Goal: Task Accomplishment & Management: Manage account settings

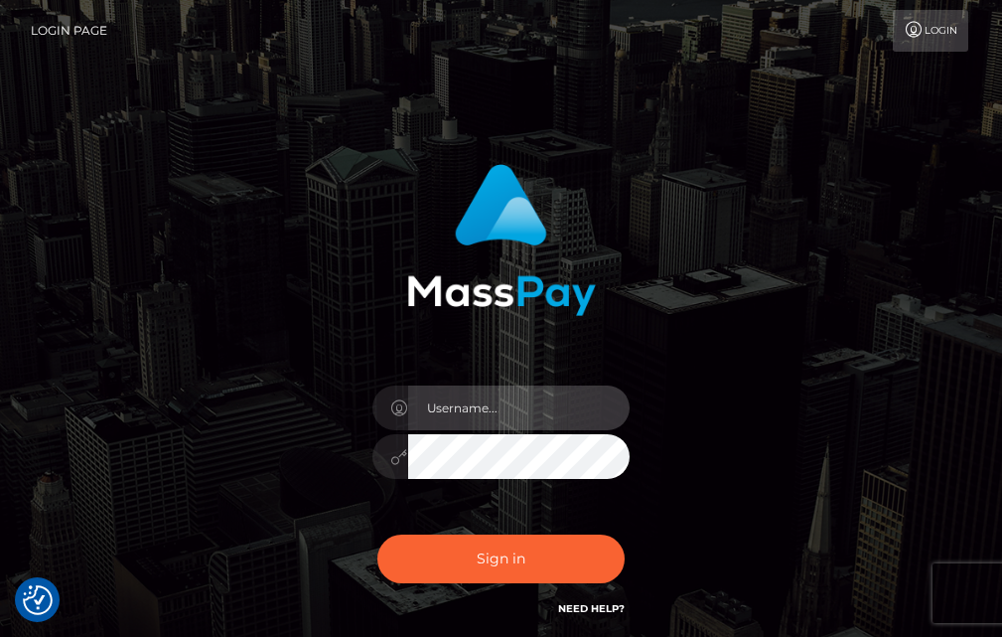
click at [503, 412] on input "text" at bounding box center [519, 407] width 222 height 45
type input "florentinac007@gmail.com"
click at [395, 456] on icon at bounding box center [399, 457] width 17 height 16
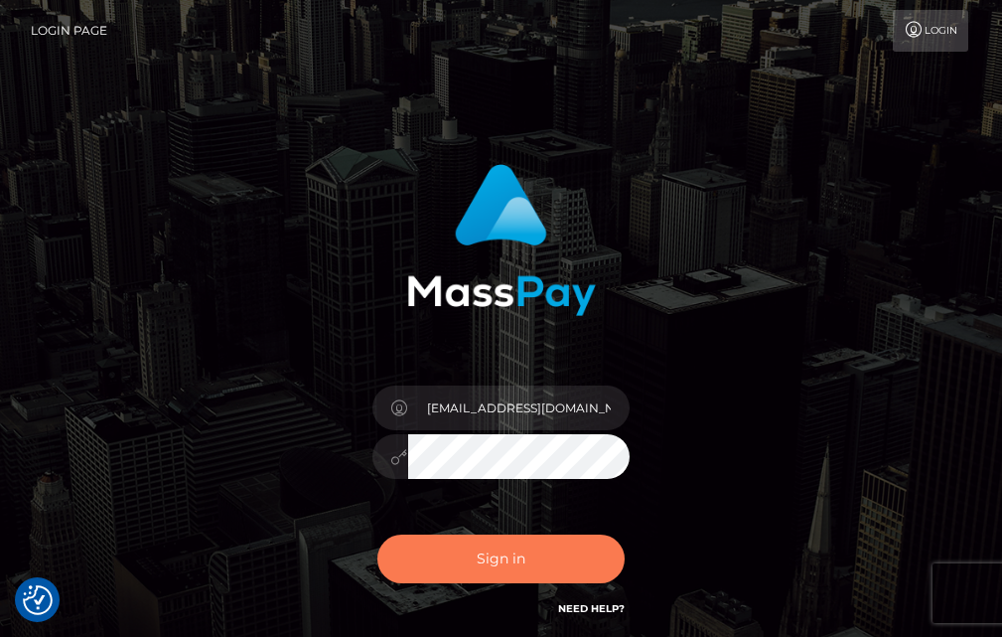
click at [517, 549] on button "Sign in" at bounding box center [501, 558] width 248 height 49
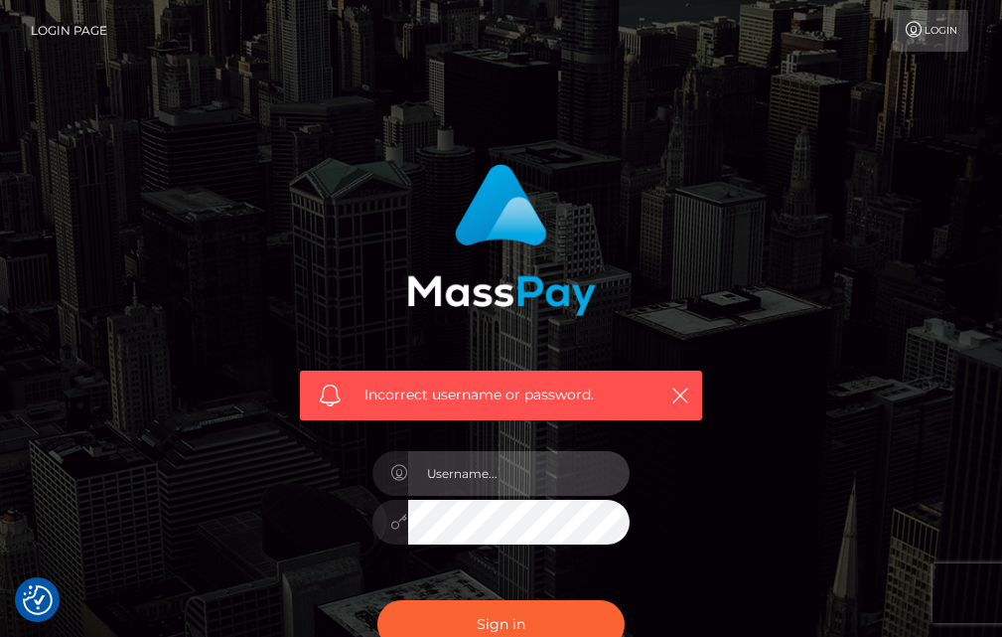
click at [520, 467] on input "text" at bounding box center [519, 473] width 222 height 45
drag, startPoint x: 455, startPoint y: 463, endPoint x: 381, endPoint y: 469, distance: 73.7
click at [381, 469] on div "[DATE]" at bounding box center [501, 470] width 258 height 39
type input "[EMAIL_ADDRESS][DOMAIN_NAME]"
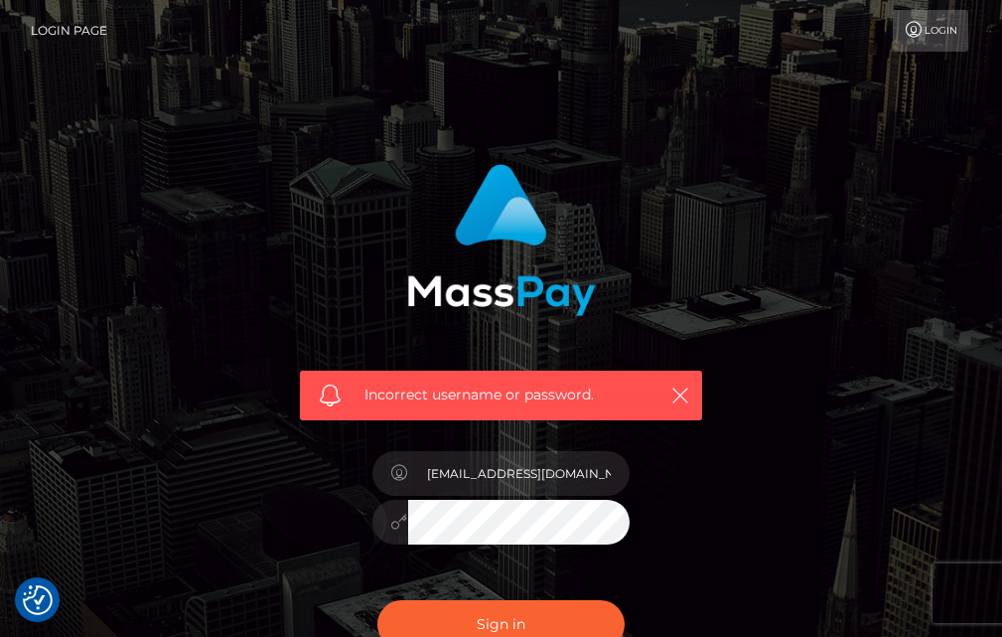
click at [385, 526] on div at bounding box center [501, 519] width 258 height 39
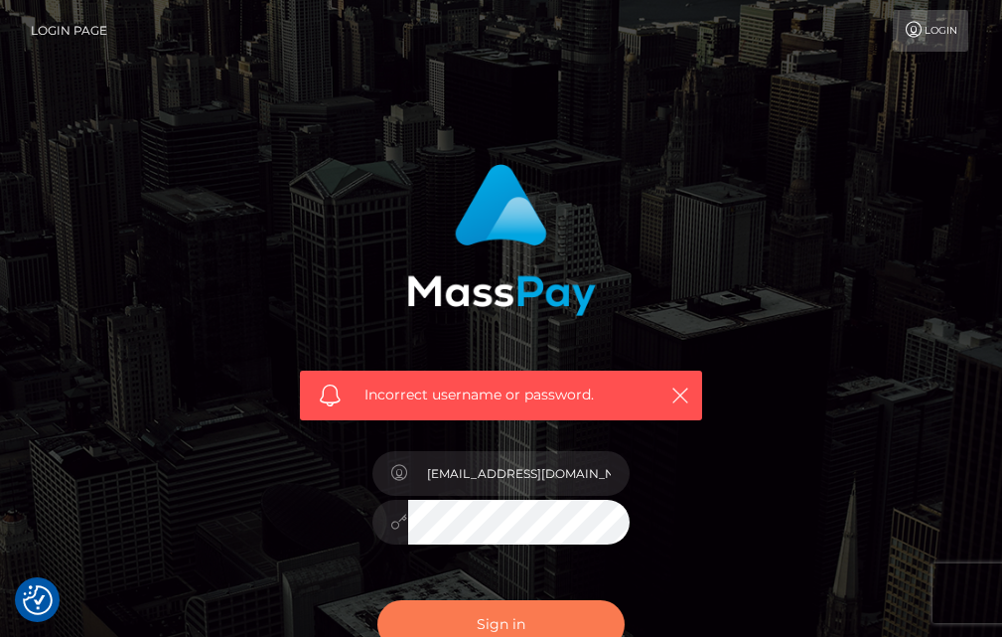
click at [540, 611] on button "Sign in" at bounding box center [501, 624] width 248 height 49
